Goal: Task Accomplishment & Management: Manage account settings

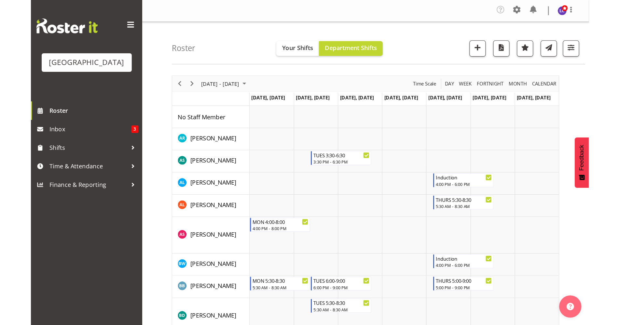
scroll to position [141, 0]
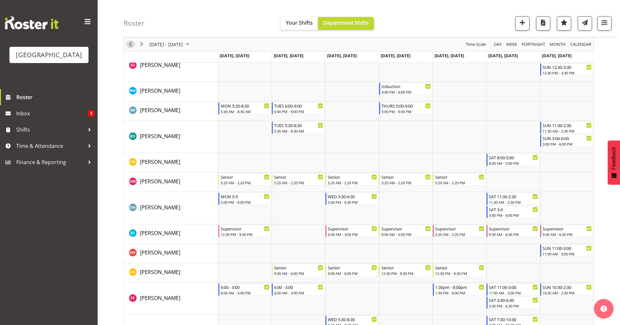
click at [133, 45] on span "Previous" at bounding box center [131, 44] width 8 height 8
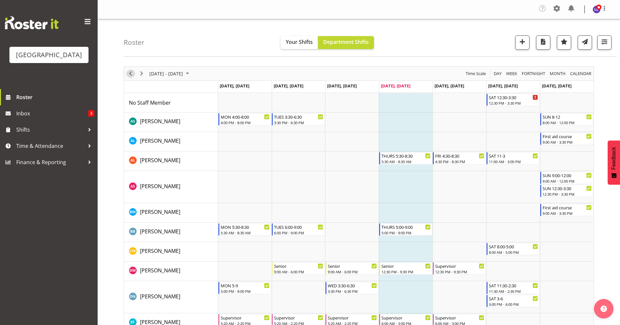
click at [131, 76] on span "Previous" at bounding box center [131, 74] width 8 height 8
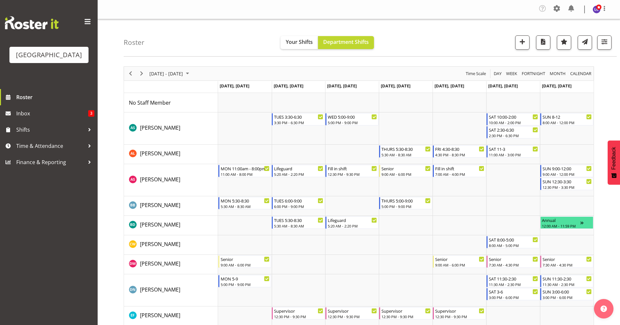
click at [490, 42] on div "Roster Your Shifts Department Shifts All Locations [GEOGRAPHIC_DATA] Select All…" at bounding box center [370, 37] width 493 height 37
click at [490, 11] on div "Company Settings Roles & Skills Tasks Jobs Employees Locations & Departments Ac…" at bounding box center [575, 9] width 76 height 12
click at [490, 11] on span at bounding box center [571, 8] width 10 height 10
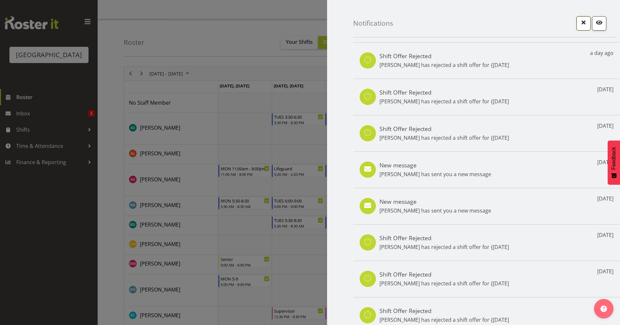
click at [490, 25] on span "button" at bounding box center [583, 22] width 8 height 8
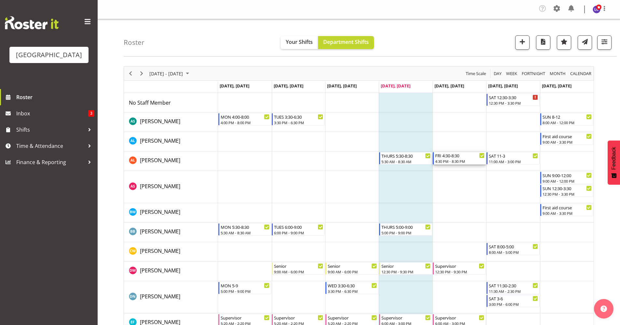
click at [462, 156] on div "FRI 4:30-8:30" at bounding box center [459, 155] width 49 height 7
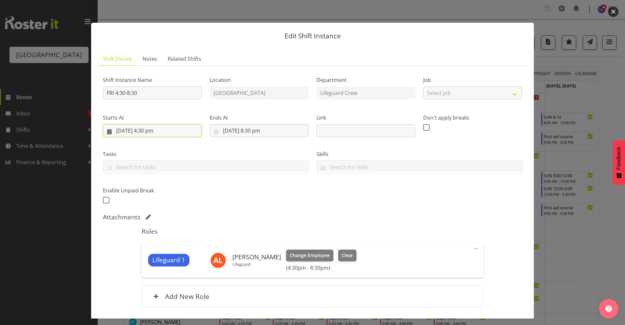
click at [164, 131] on input "29/08/2025, 4:30 pm" at bounding box center [152, 130] width 99 height 13
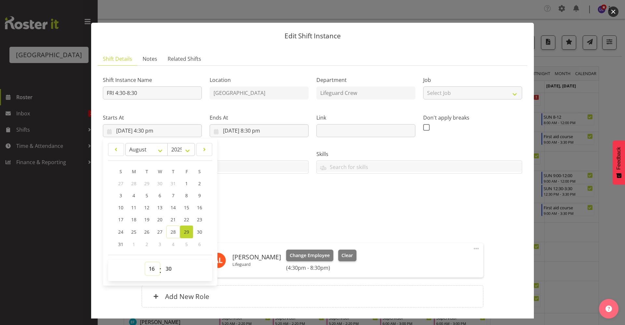
click at [152, 270] on select "00 01 02 03 04 05 06 07 08 09 10 11 12 13 14 15 16 17 18 19 20 21 22 23" at bounding box center [152, 269] width 15 height 13
select select "13"
click at [145, 263] on select "00 01 02 03 04 05 06 07 08 09 10 11 12 13 14 15 16 17 18 19 20 21 22 23" at bounding box center [152, 269] width 15 height 13
type input "29/08/2025, 1:30 pm"
click at [171, 270] on select "00 01 02 03 04 05 06 07 08 09 10 11 12 13 14 15 16 17 18 19 20 21 22 23 24 25 2…" at bounding box center [169, 269] width 15 height 13
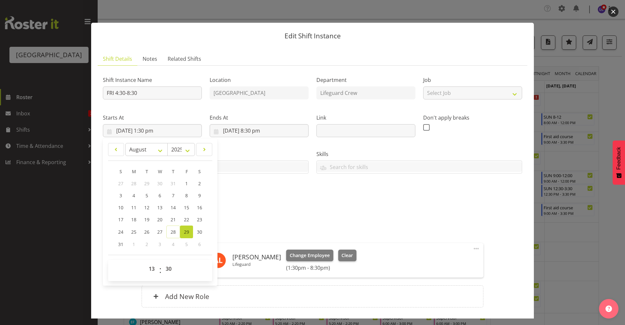
click at [285, 207] on div "Shift Instance Name FRI 4:30-8:30 Location Splash Palace Department Lifeguard C…" at bounding box center [312, 138] width 427 height 143
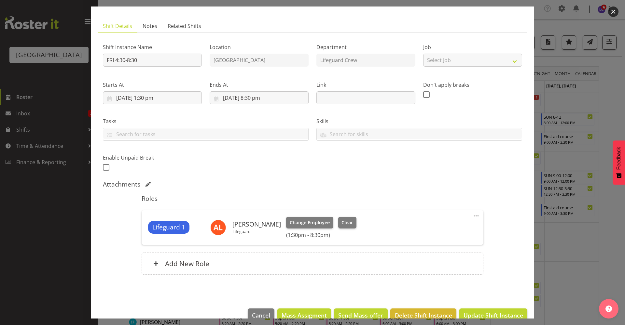
scroll to position [47, 0]
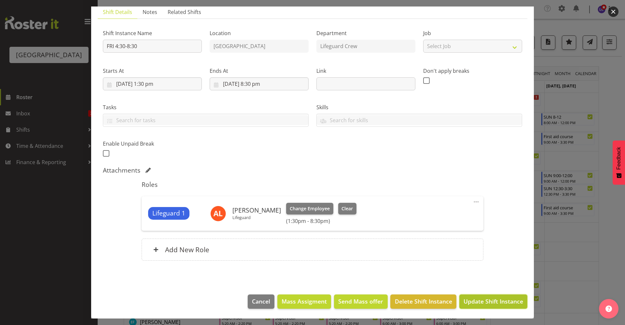
click at [490, 285] on span "Update Shift Instance" at bounding box center [493, 301] width 60 height 8
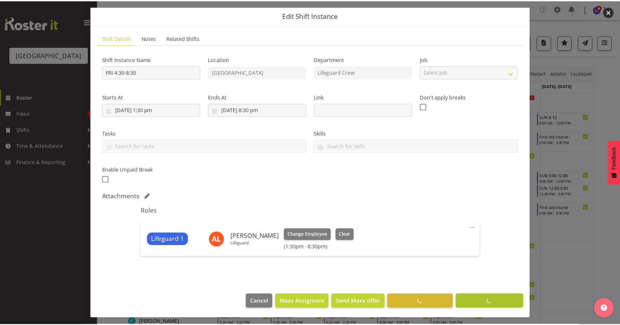
scroll to position [21, 0]
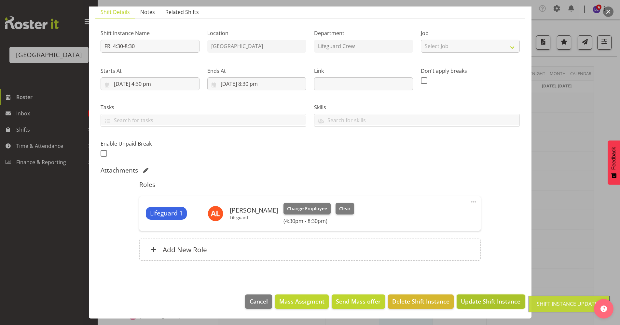
click at [475, 285] on span "Update Shift Instance" at bounding box center [491, 301] width 60 height 8
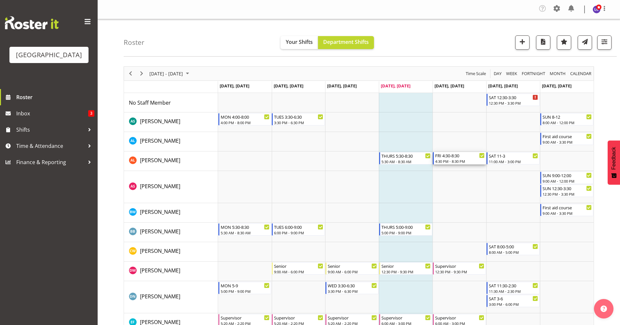
click at [459, 158] on div "FRI 4:30-8:30" at bounding box center [459, 155] width 49 height 7
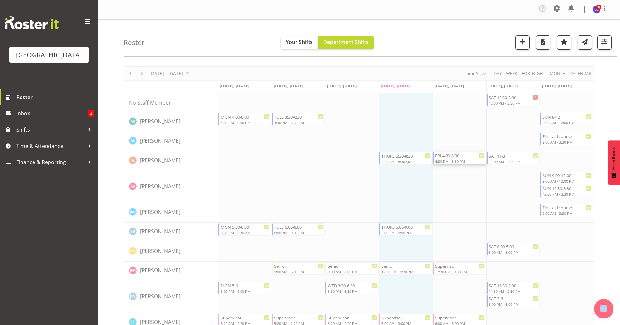
select select "7"
select select "2025"
select select "16"
select select "30"
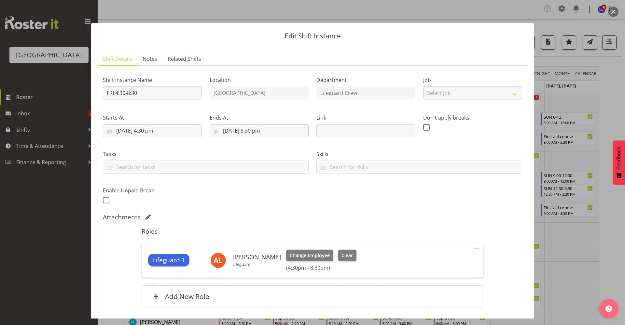
click at [147, 124] on div "Starts At 29/08/2025, 4:30 pm January February March April May June July August…" at bounding box center [152, 125] width 99 height 23
click at [149, 128] on input "29/08/2025, 4:30 pm" at bounding box center [152, 130] width 99 height 13
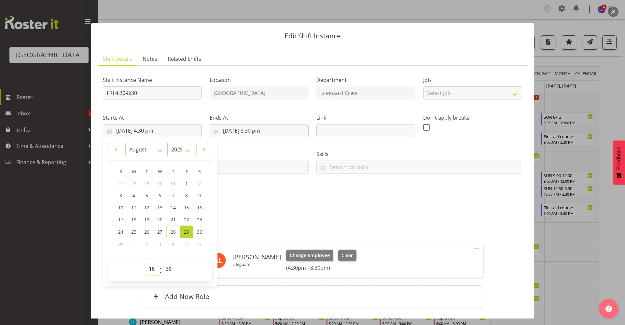
click at [157, 275] on select "00 01 02 03 04 05 06 07 08 09 10 11 12 13 14 15 16 17 18 19 20 21 22 23" at bounding box center [152, 269] width 15 height 13
select select "13"
click at [145, 263] on select "00 01 02 03 04 05 06 07 08 09 10 11 12 13 14 15 16 17 18 19 20 21 22 23" at bounding box center [152, 269] width 15 height 13
type input "29/08/2025, 1:30 pm"
click at [281, 207] on div "Shift Instance Name FRI 4:30-8:30 Location Splash Palace Department Lifeguard C…" at bounding box center [312, 138] width 427 height 143
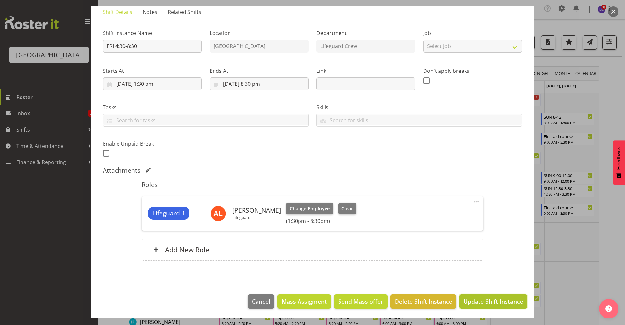
click at [490, 285] on span "Update Shift Instance" at bounding box center [493, 301] width 60 height 8
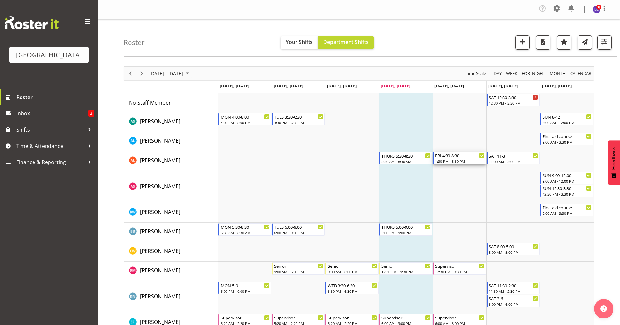
click at [455, 157] on div "FRI 4:30-8:30" at bounding box center [459, 155] width 49 height 7
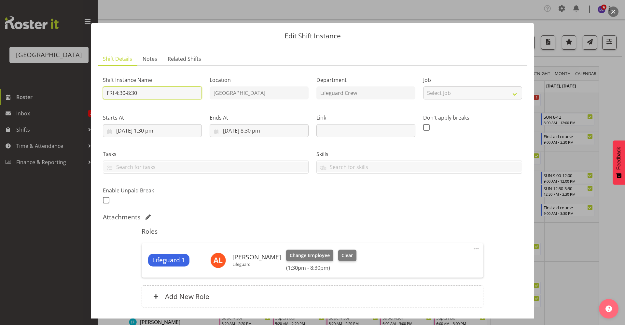
click at [117, 97] on input "FRI 4:30-8:30" at bounding box center [152, 93] width 99 height 13
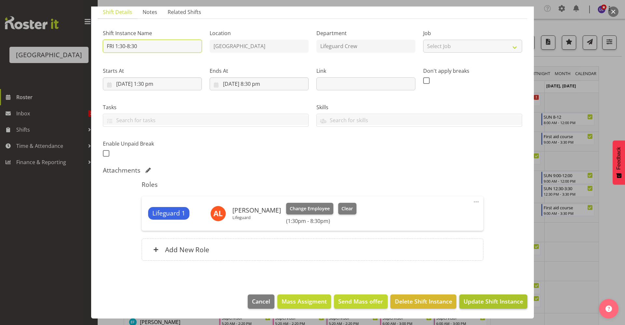
type input "FRI 1:30-8:30"
click at [490, 285] on button "Update Shift Instance" at bounding box center [493, 302] width 68 height 14
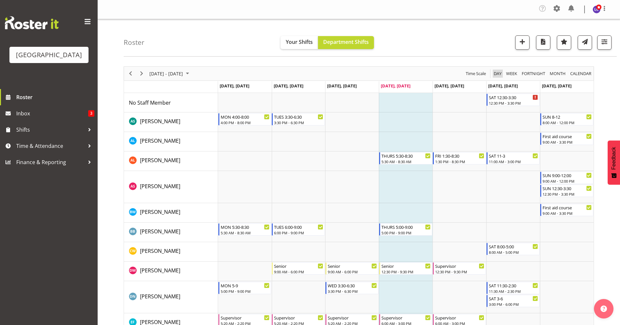
click at [490, 74] on span "Day" at bounding box center [497, 74] width 9 height 8
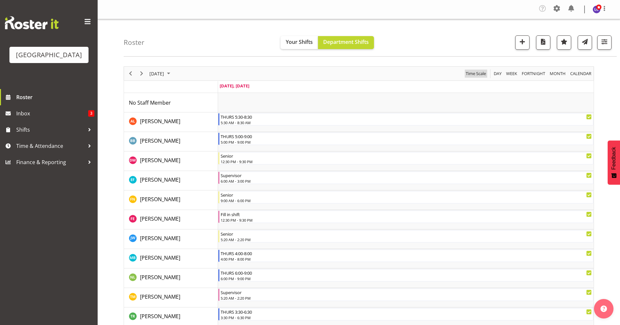
click at [465, 77] on span "Time Scale" at bounding box center [475, 74] width 21 height 8
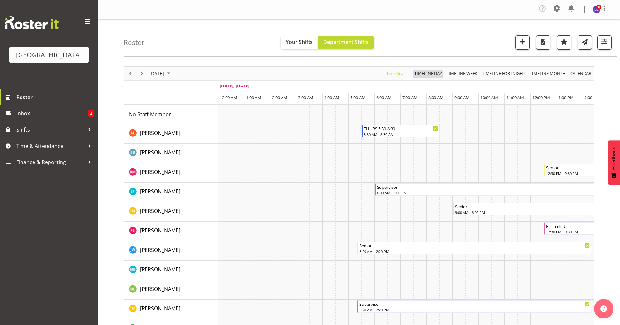
click at [433, 73] on span "Timeline Day" at bounding box center [428, 74] width 29 height 8
click at [395, 74] on span "Time Scale" at bounding box center [396, 74] width 21 height 8
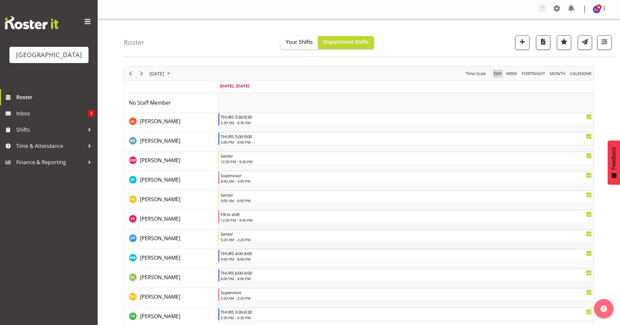
click at [490, 76] on span "Day" at bounding box center [497, 74] width 9 height 8
click at [490, 74] on span "Week" at bounding box center [511, 74] width 12 height 8
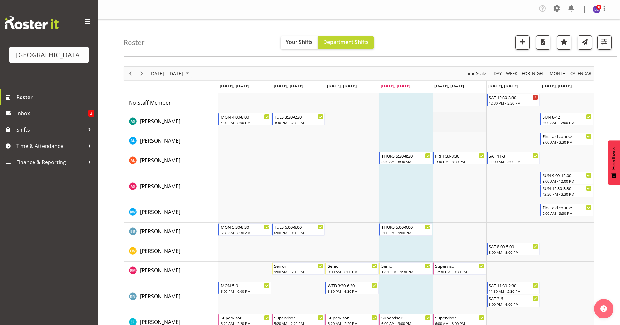
click at [455, 123] on td "Timeline Week of August 28, 2025" at bounding box center [460, 123] width 54 height 20
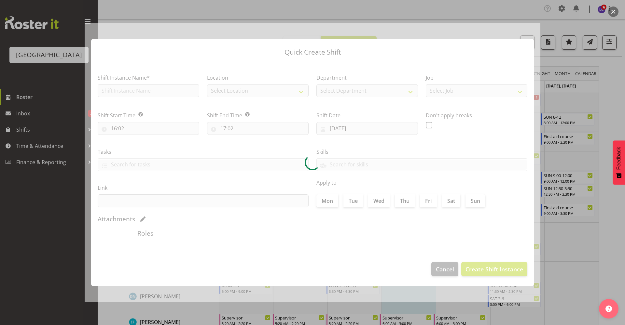
type input "29/08/2025"
checkbox input "true"
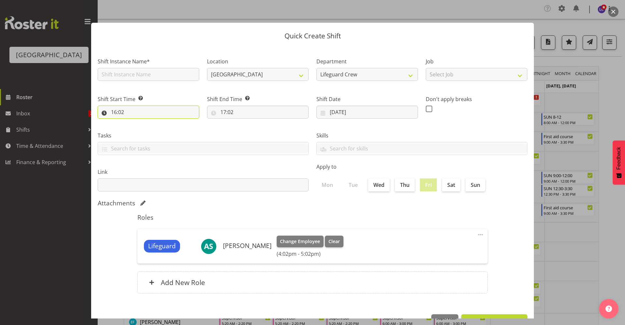
click at [150, 113] on input "16:02" at bounding box center [149, 112] width 102 height 13
click at [145, 133] on select "00 01 02 03 04 05 06 07 08 09 10 11 12 13 14 15 16 17 18 19 20 21 22 23" at bounding box center [142, 129] width 15 height 13
select select "17"
click at [135, 123] on select "00 01 02 03 04 05 06 07 08 09 10 11 12 13 14 15 16 17 18 19 20 21 22 23" at bounding box center [142, 129] width 15 height 13
type input "17:02"
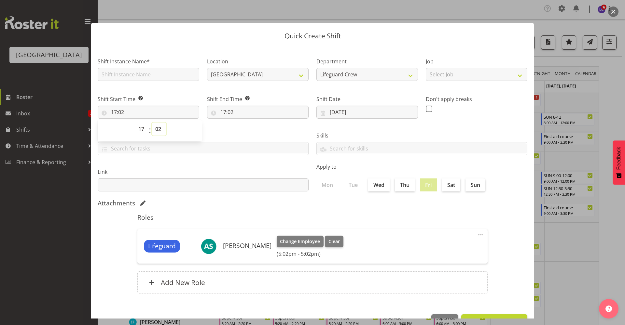
drag, startPoint x: 154, startPoint y: 134, endPoint x: 159, endPoint y: 133, distance: 5.1
click at [155, 136] on span "00 01 02 03 04 05 06 07 08 09 10 11 12 13 14 15 16 17 18 19 20 21 22 23 24 25 2…" at bounding box center [159, 131] width 15 height 16
select select "0"
click at [152, 123] on select "00 01 02 03 04 05 06 07 08 09 10 11 12 13 14 15 16 17 18 19 20 21 22 23 24 25 2…" at bounding box center [159, 129] width 15 height 13
type input "17:00"
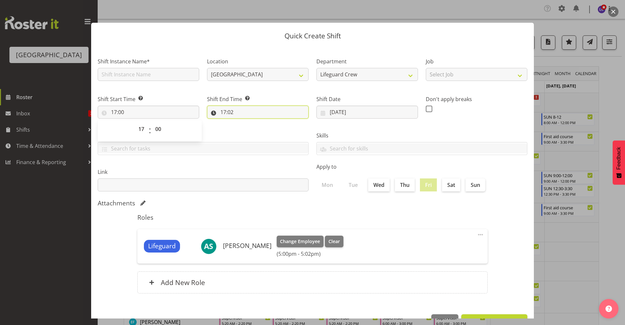
click at [226, 112] on input "17:02" at bounding box center [258, 112] width 102 height 13
click at [246, 131] on select "00 01 02 03 04 05 06 07 08 09 10 11 12 13 14 15 16 17 18 19 20 21 22 23" at bounding box center [251, 129] width 15 height 13
select select "20"
click at [244, 123] on select "00 01 02 03 04 05 06 07 08 09 10 11 12 13 14 15 16 17 18 19 20 21 22 23" at bounding box center [251, 129] width 15 height 13
type input "20:02"
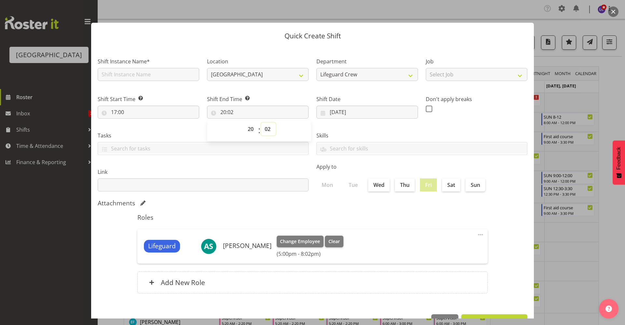
click at [269, 133] on select "00 01 02 03 04 05 06 07 08 09 10 11 12 13 14 15 16 17 18 19 20 21 22 23 24 25 2…" at bounding box center [268, 129] width 15 height 13
select select "0"
click at [261, 123] on select "00 01 02 03 04 05 06 07 08 09 10 11 12 13 14 15 16 17 18 19 20 21 22 23 24 25 2…" at bounding box center [268, 129] width 15 height 13
type input "20:00"
click at [324, 199] on section "Shift Instance Name* Location Splash Palace Department Lifeguard Crew Job Selec…" at bounding box center [312, 177] width 443 height 262
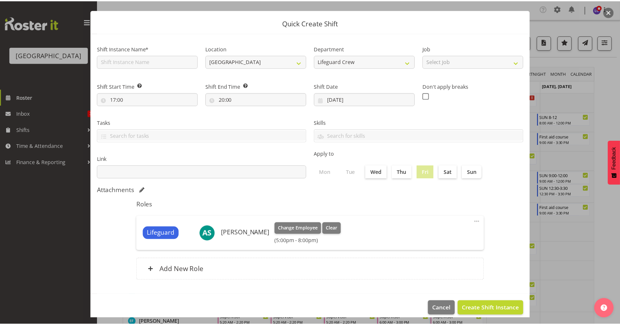
scroll to position [20, 0]
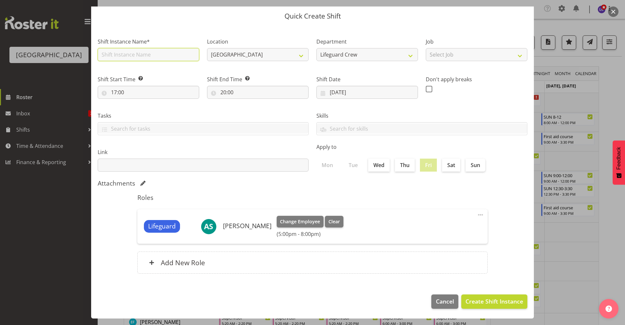
click at [125, 61] on input "text" at bounding box center [149, 54] width 102 height 13
type input "Fill in shift"
click at [490, 285] on span "Create Shift Instance" at bounding box center [494, 301] width 58 height 8
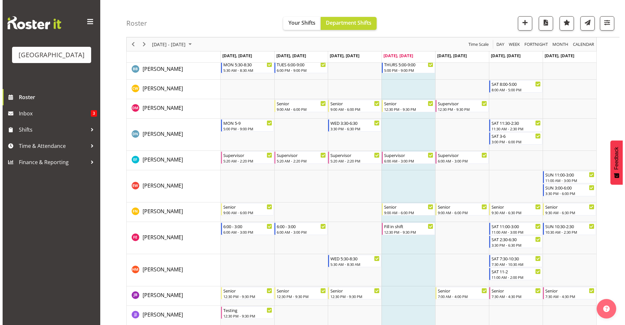
scroll to position [155, 0]
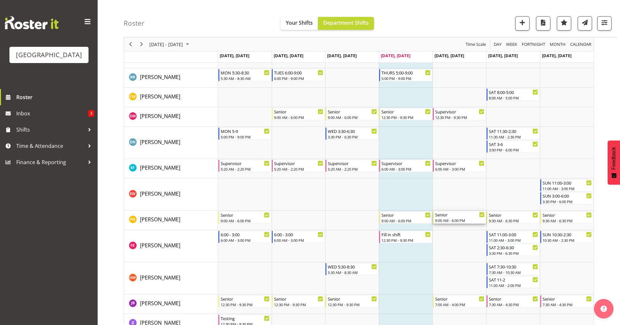
click at [451, 220] on div "9:00 AM - 6:00 PM" at bounding box center [459, 220] width 49 height 5
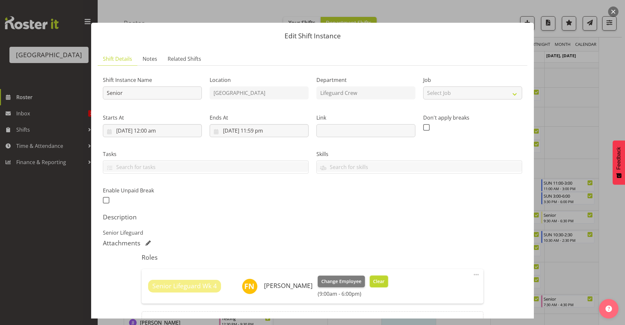
click at [373, 284] on span "Clear" at bounding box center [378, 281] width 11 height 7
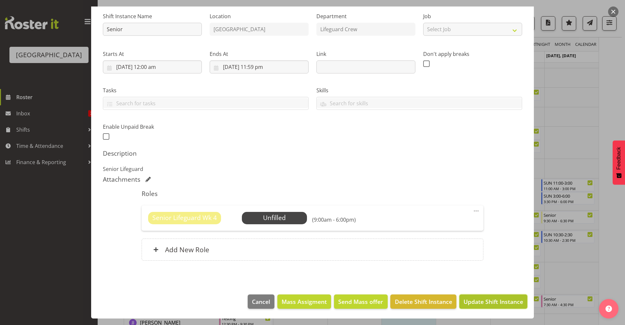
click at [490, 285] on span "Update Shift Instance" at bounding box center [493, 302] width 60 height 8
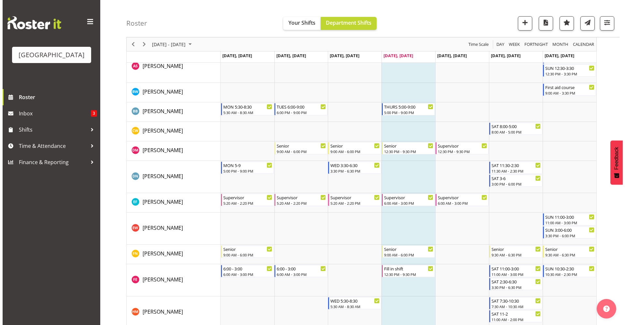
scroll to position [117, 0]
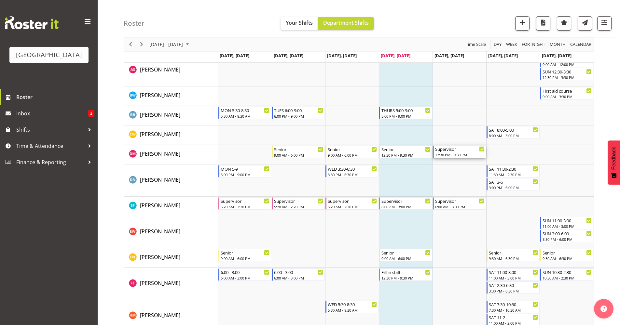
click at [453, 156] on div "12:30 PM - 9:30 PM" at bounding box center [459, 154] width 49 height 5
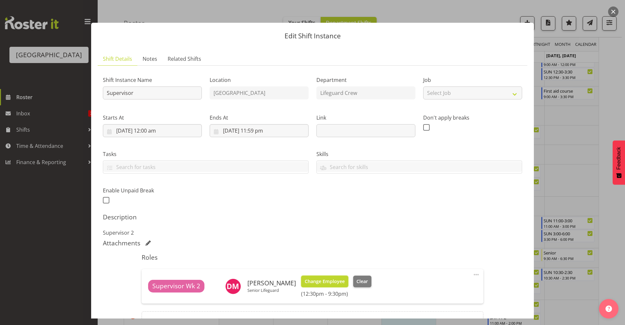
click at [317, 284] on span "Change Employee" at bounding box center [325, 281] width 40 height 7
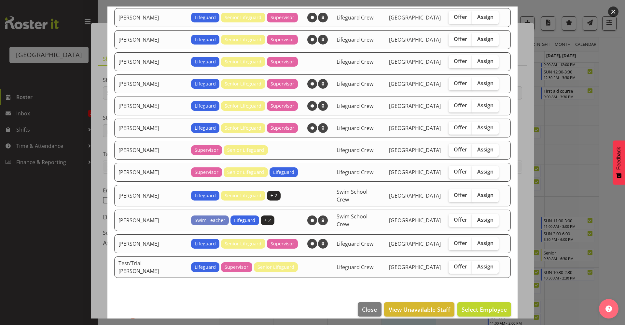
scroll to position [0, 0]
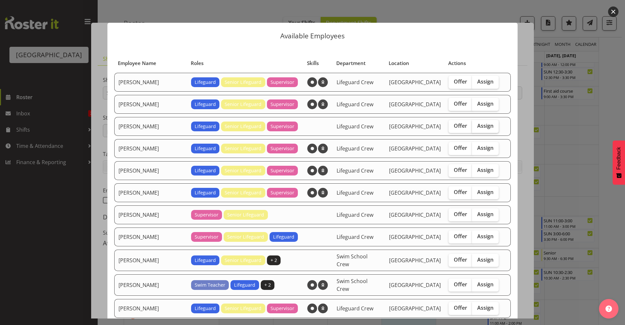
click at [472, 131] on label "Assign" at bounding box center [485, 126] width 27 height 13
click at [472, 128] on input "Assign" at bounding box center [474, 126] width 4 height 4
checkbox input "true"
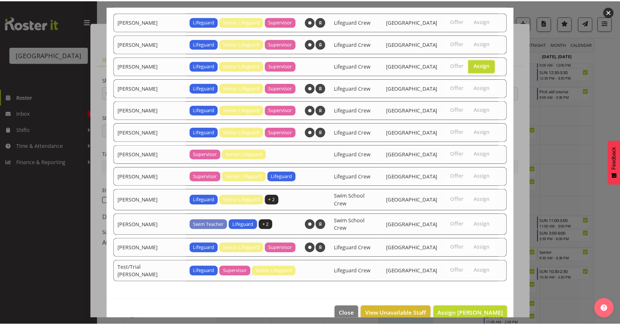
scroll to position [65, 0]
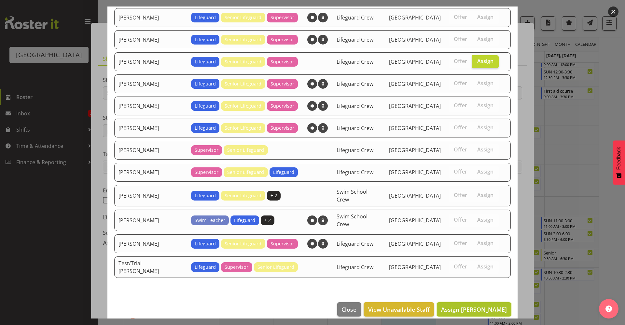
click at [490, 285] on button "Assign Felix Nicholls" at bounding box center [474, 310] width 74 height 14
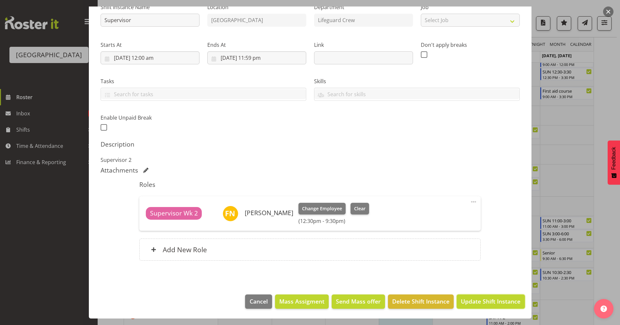
click at [490, 285] on button "Update Shift Instance" at bounding box center [491, 302] width 68 height 14
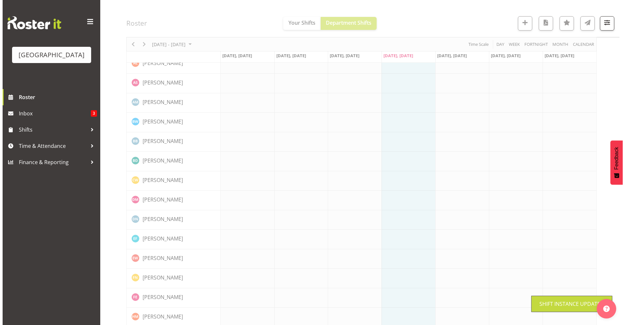
scroll to position [0, 0]
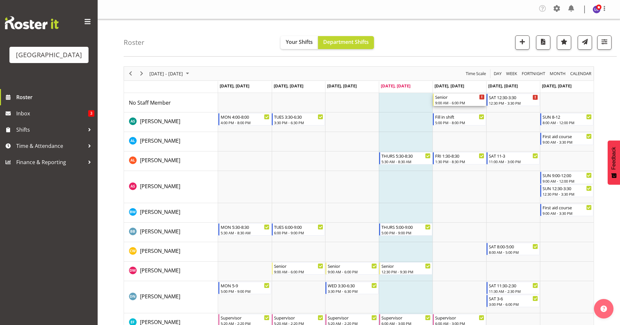
click at [460, 102] on div "9:00 AM - 6:00 PM" at bounding box center [459, 102] width 49 height 5
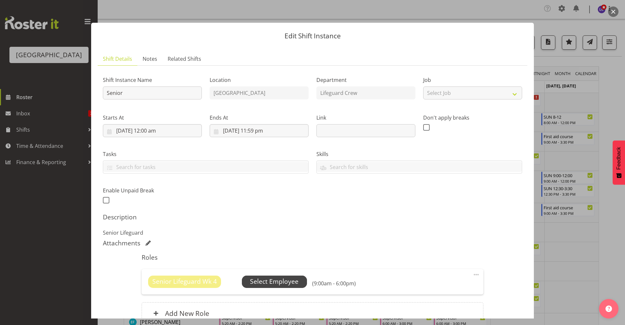
click at [280, 285] on span "Select Employee" at bounding box center [274, 281] width 48 height 9
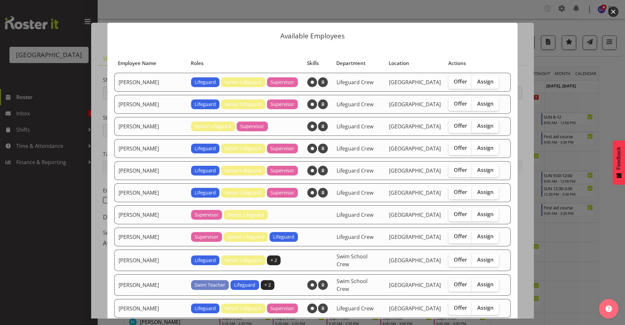
click at [478, 126] on span "Assign" at bounding box center [485, 126] width 16 height 7
click at [476, 126] on input "Assign" at bounding box center [474, 126] width 4 height 4
checkbox input "true"
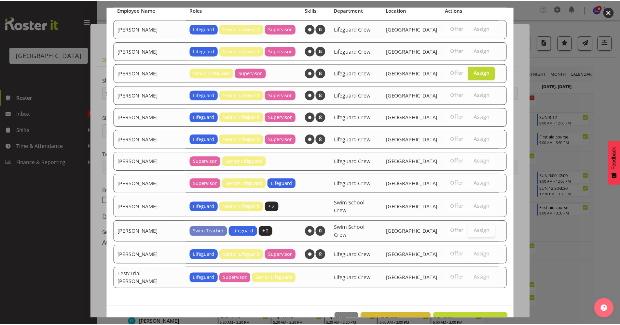
scroll to position [65, 0]
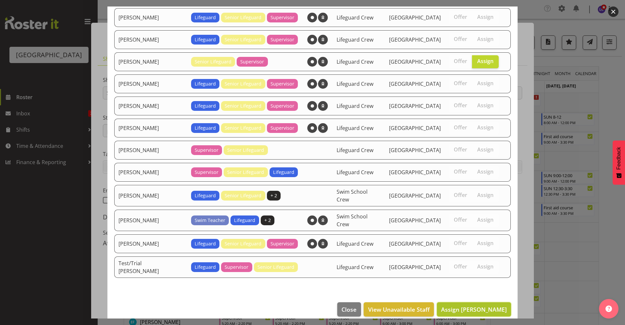
click at [480, 285] on span "Assign Devon Morris-Brown" at bounding box center [474, 310] width 66 height 8
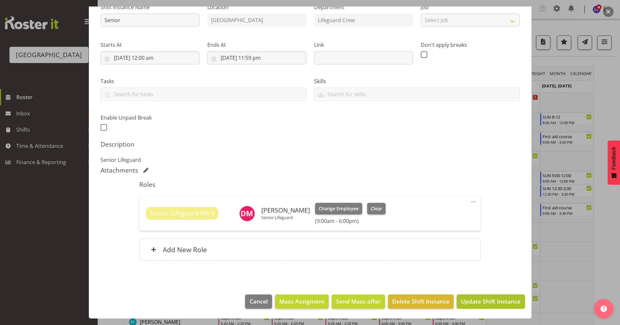
click at [479, 285] on button "Update Shift Instance" at bounding box center [491, 302] width 68 height 14
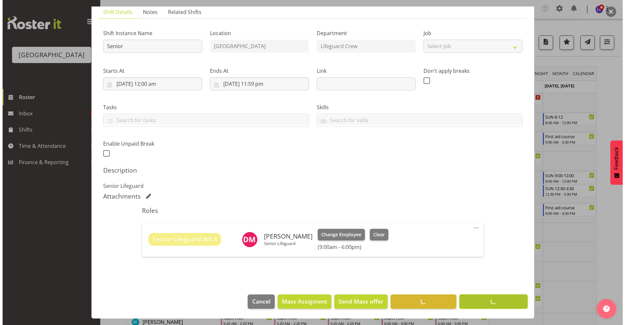
scroll to position [47, 0]
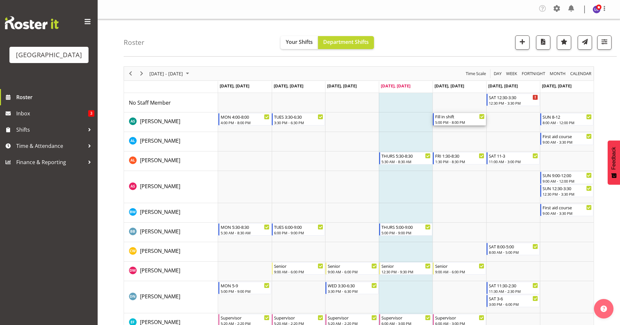
click at [457, 117] on div "Fill in shift" at bounding box center [459, 116] width 49 height 7
click at [0, 0] on div at bounding box center [0, 0] width 0 height 0
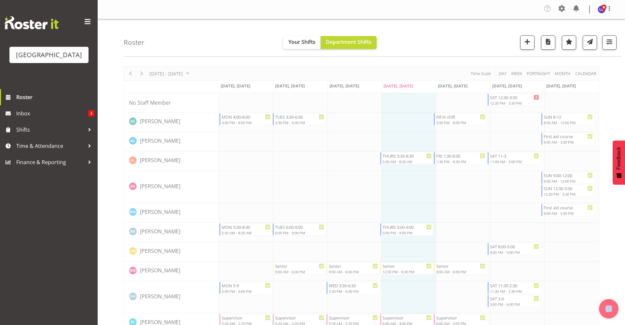
select select "7"
select select "2025"
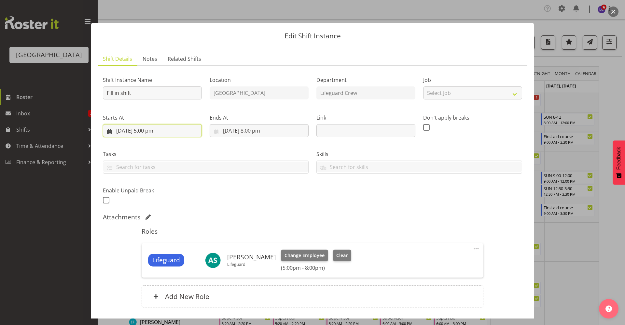
click at [135, 134] on input "29/08/2025, 5:00 pm" at bounding box center [152, 130] width 99 height 13
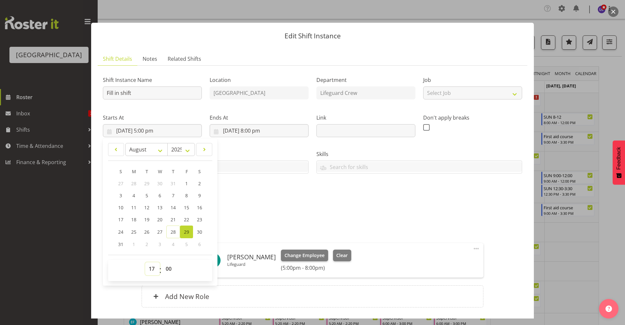
click at [152, 269] on select "00 01 02 03 04 05 06 07 08 09 10 11 12 13 14 15 16 17 18 19 20 21 22 23" at bounding box center [152, 269] width 15 height 13
select select "16"
click at [145, 263] on select "00 01 02 03 04 05 06 07 08 09 10 11 12 13 14 15 16 17 18 19 20 21 22 23" at bounding box center [152, 269] width 15 height 13
type input "29/08/2025, 4:00 pm"
click at [269, 216] on div "Attachments" at bounding box center [312, 218] width 419 height 8
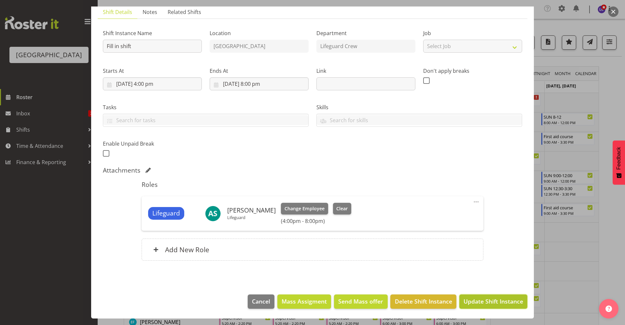
click at [490, 285] on span "Update Shift Instance" at bounding box center [493, 301] width 60 height 8
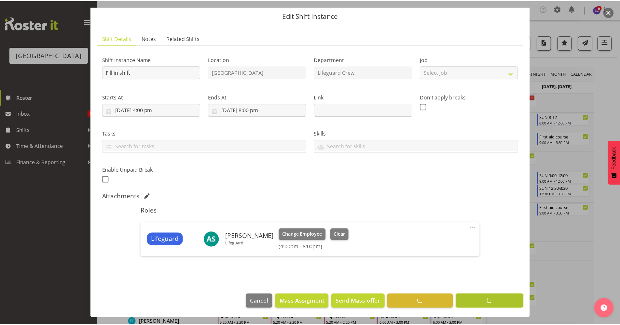
scroll to position [21, 0]
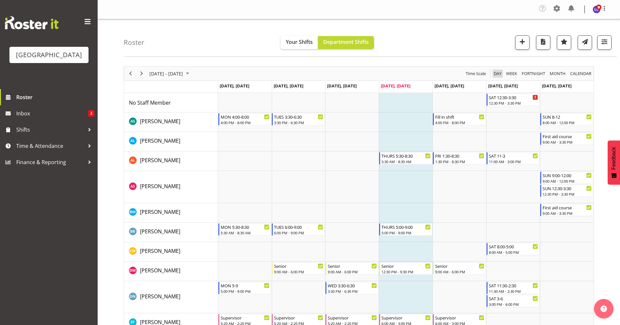
click at [490, 72] on span "Day" at bounding box center [497, 74] width 9 height 8
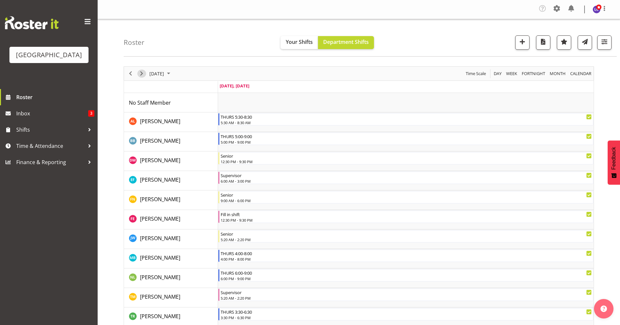
click at [145, 75] on span "Next" at bounding box center [142, 74] width 8 height 8
click at [490, 71] on span "Day" at bounding box center [497, 74] width 9 height 8
click at [490, 47] on div "All Locations Clear Splash Palace Select All Deselect All 1 Departments Clear C…" at bounding box center [561, 42] width 102 height 14
click at [490, 44] on span "button" at bounding box center [543, 41] width 8 height 8
click at [490, 46] on span "button" at bounding box center [543, 41] width 8 height 8
